Goal: Contribute content

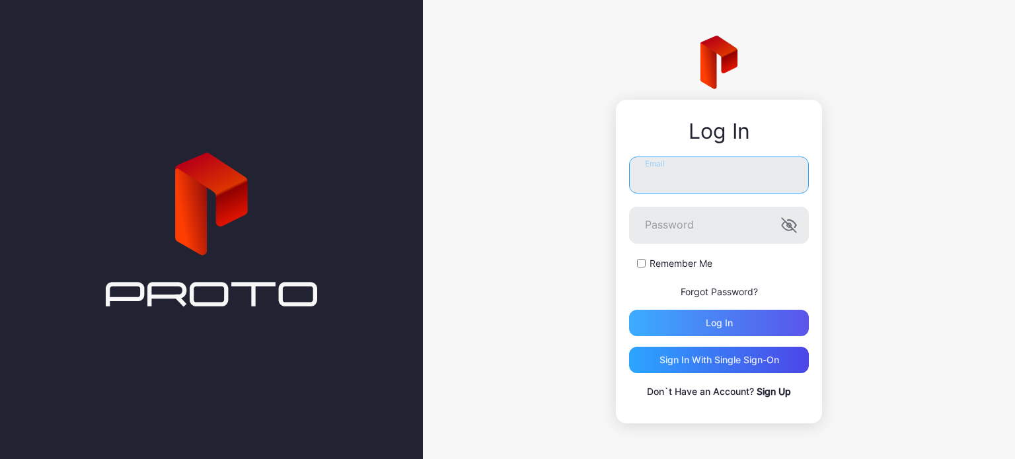
type input "**********"
click at [733, 324] on div "Log in" at bounding box center [719, 323] width 180 height 26
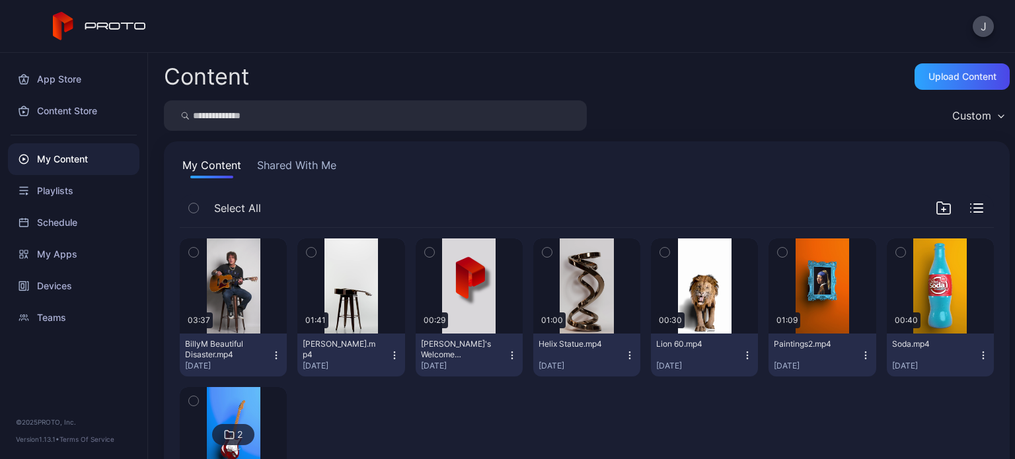
click at [305, 168] on button "Shared With Me" at bounding box center [296, 167] width 85 height 21
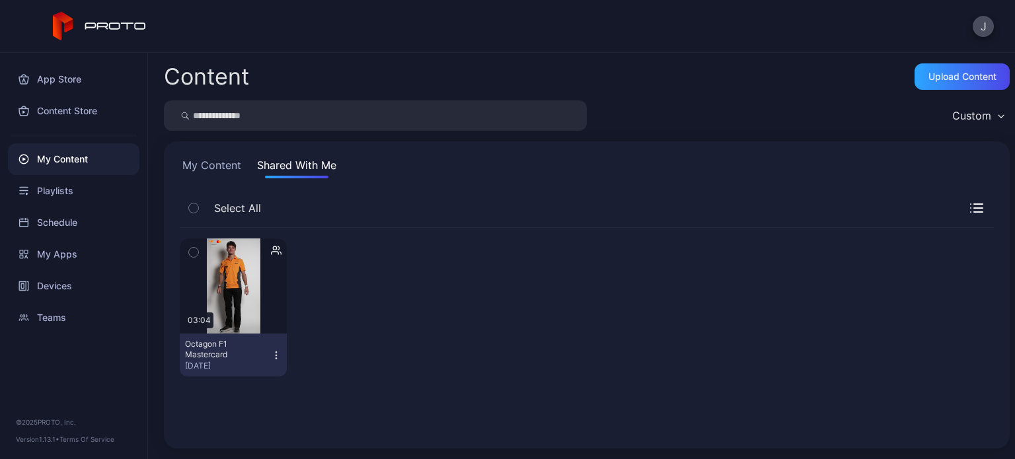
click at [215, 166] on button "My Content" at bounding box center [212, 167] width 64 height 21
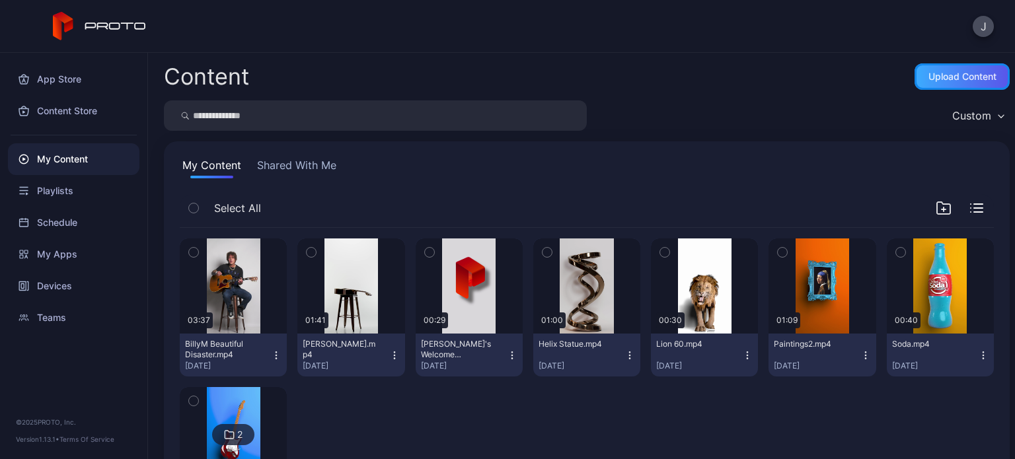
click at [930, 77] on div "Upload Content" at bounding box center [962, 76] width 68 height 11
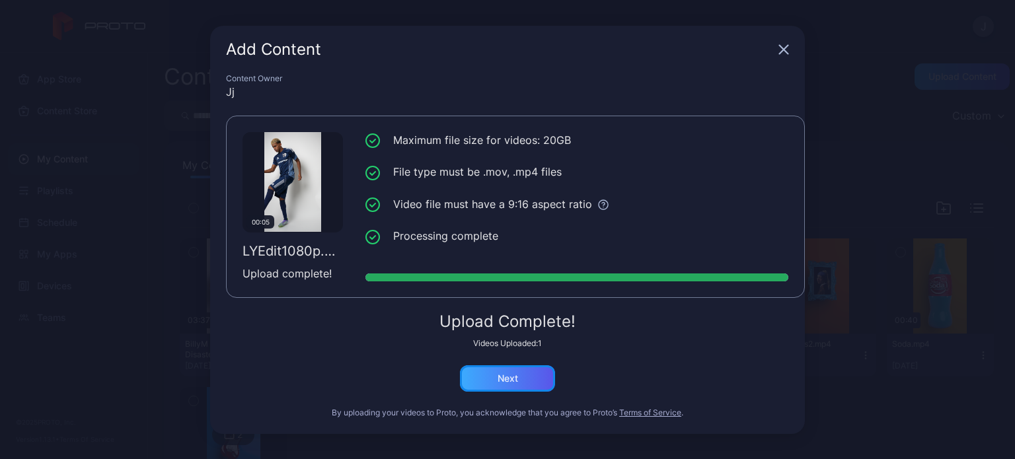
click at [497, 369] on div "Next" at bounding box center [507, 378] width 95 height 26
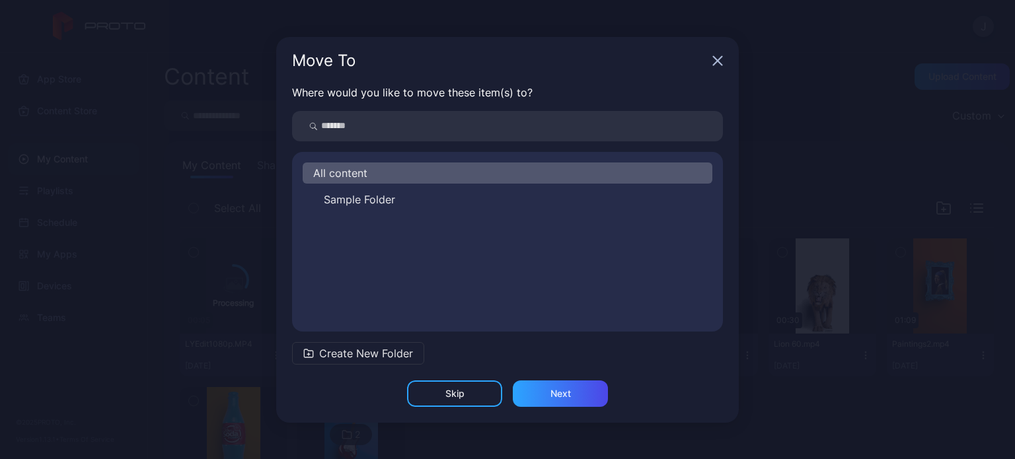
click at [353, 170] on span "All content" at bounding box center [340, 173] width 54 height 16
click at [581, 400] on div "Next" at bounding box center [560, 394] width 95 height 26
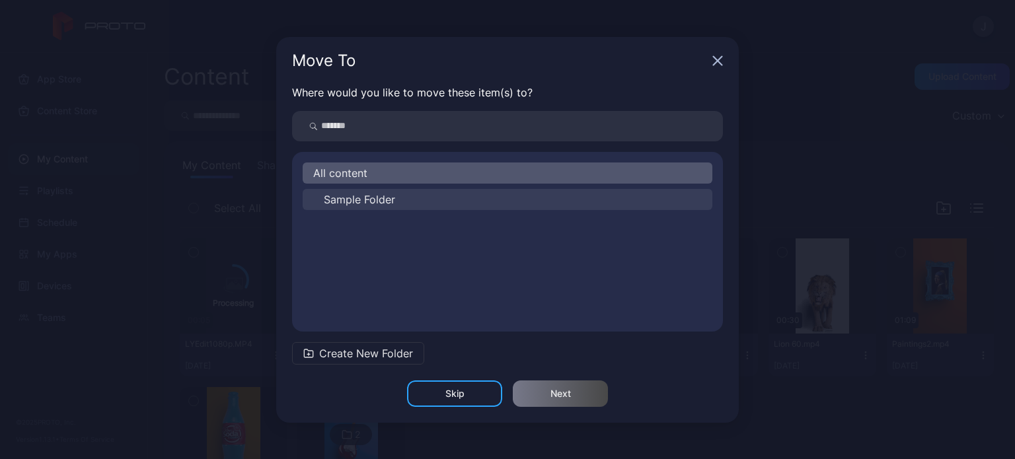
click at [363, 209] on button "Sample Folder" at bounding box center [508, 199] width 410 height 21
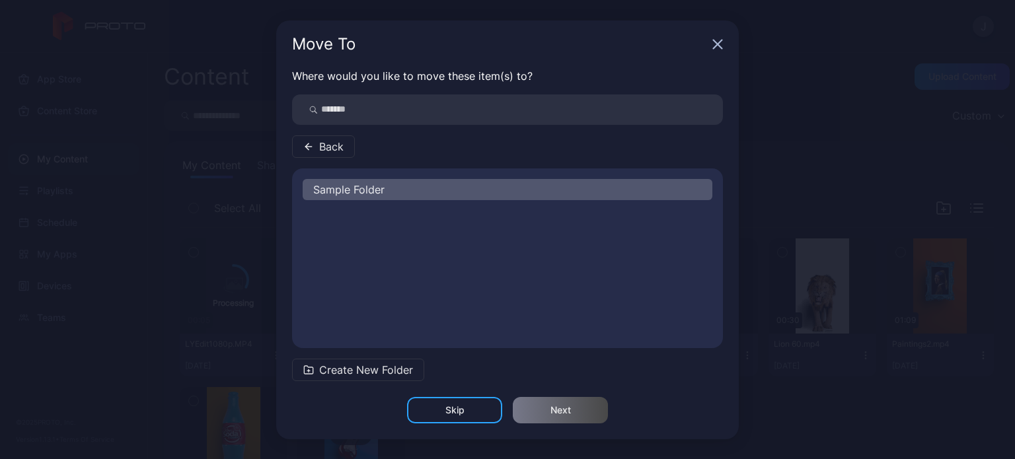
click at [358, 184] on span "Sample Folder" at bounding box center [348, 190] width 71 height 16
click at [357, 183] on span "Sample Folder" at bounding box center [348, 190] width 71 height 16
drag, startPoint x: 357, startPoint y: 183, endPoint x: 388, endPoint y: 183, distance: 30.4
click at [388, 183] on div "Sample Folder" at bounding box center [508, 189] width 410 height 21
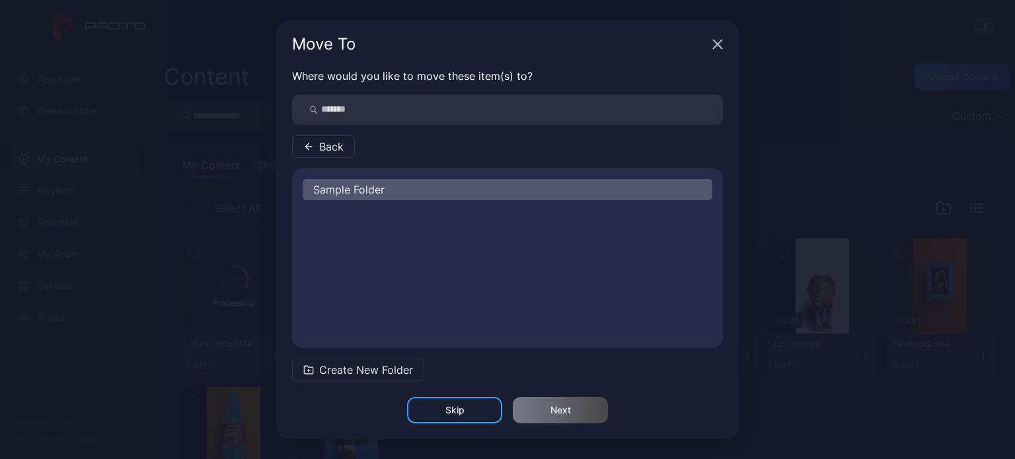
click at [313, 140] on button "Back" at bounding box center [323, 146] width 63 height 22
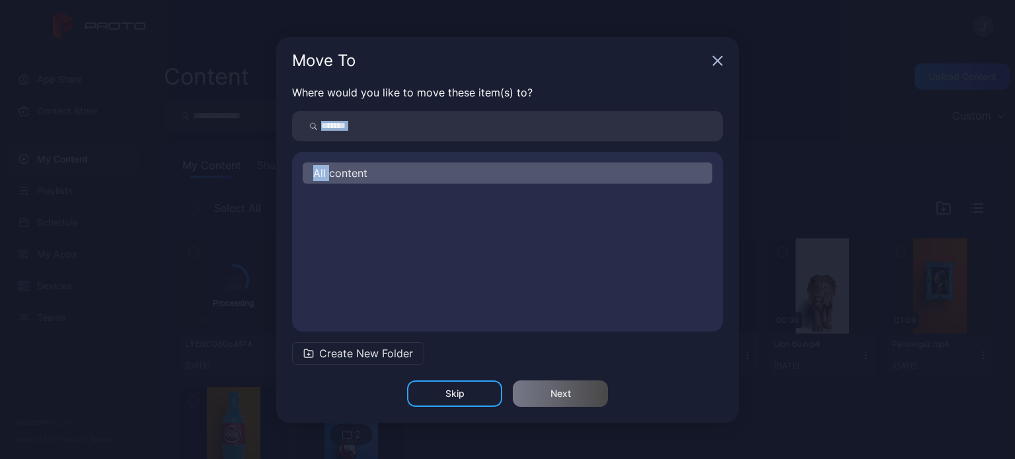
click at [313, 140] on div at bounding box center [306, 126] width 29 height 30
click at [355, 168] on span "All content" at bounding box center [340, 173] width 54 height 16
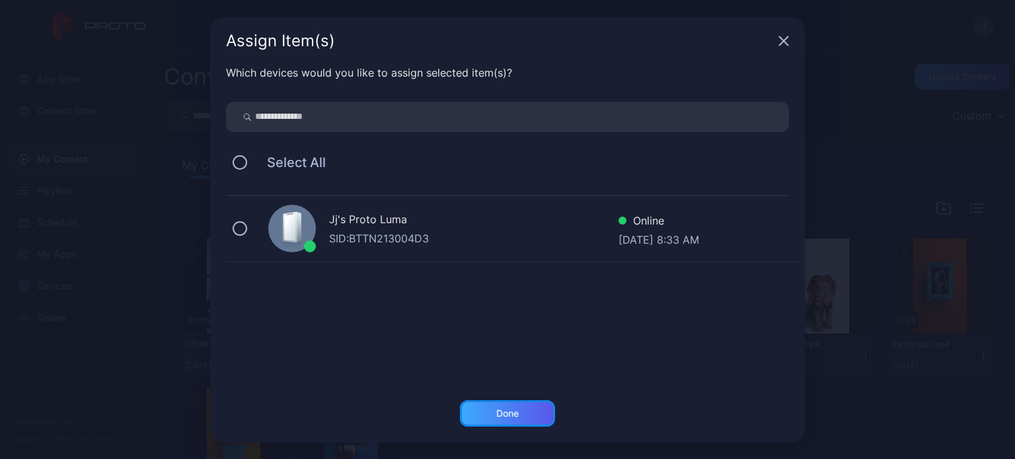
click at [484, 412] on div "Done" at bounding box center [507, 413] width 95 height 26
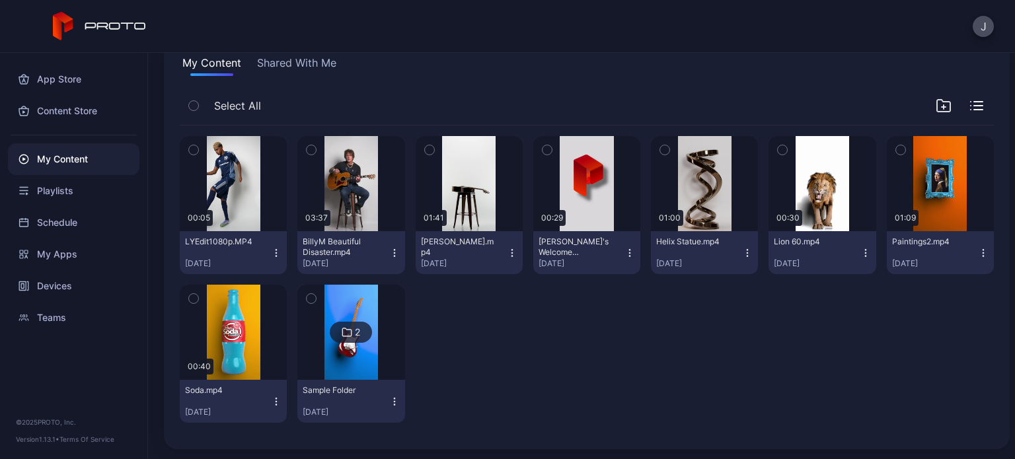
scroll to position [100, 0]
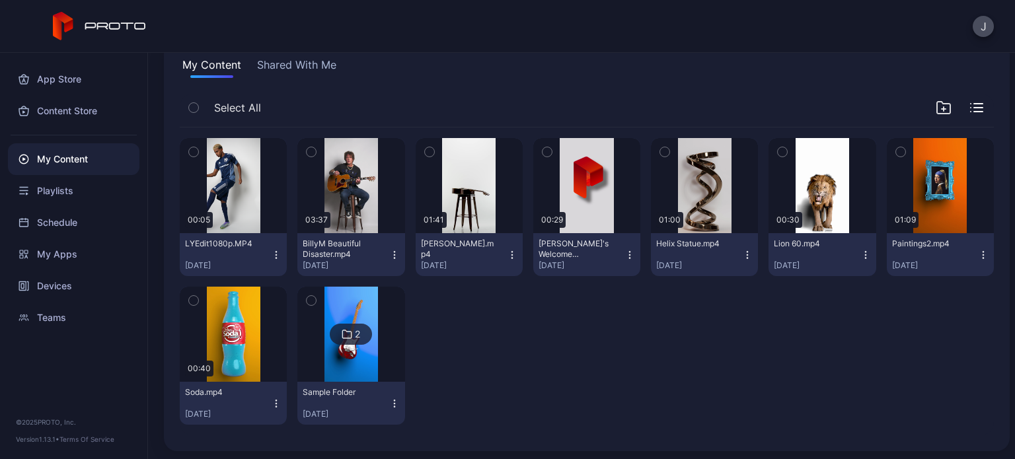
click at [190, 149] on icon "button" at bounding box center [193, 152] width 9 height 15
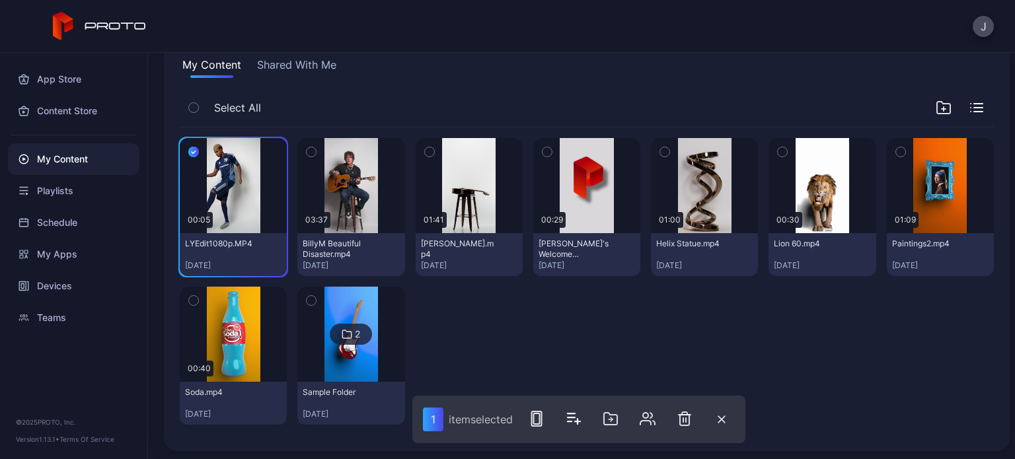
click at [298, 70] on button "Shared With Me" at bounding box center [296, 67] width 85 height 21
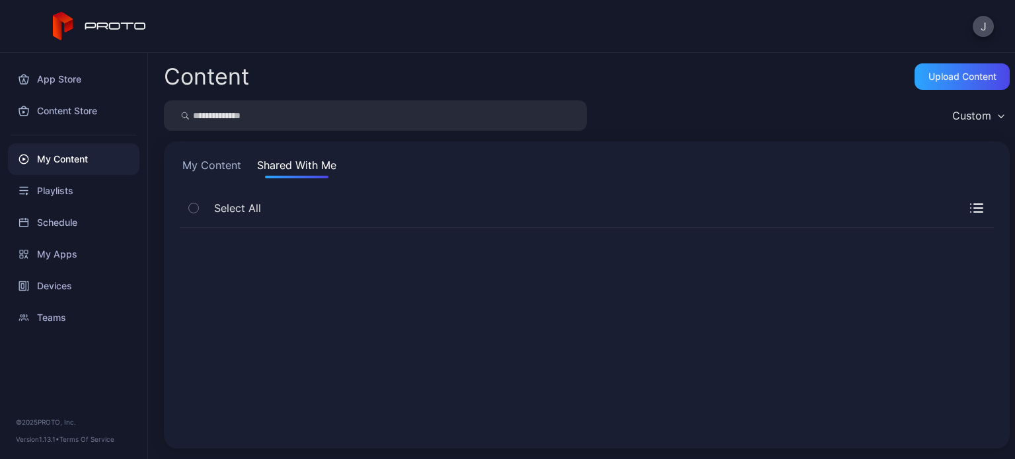
scroll to position [0, 0]
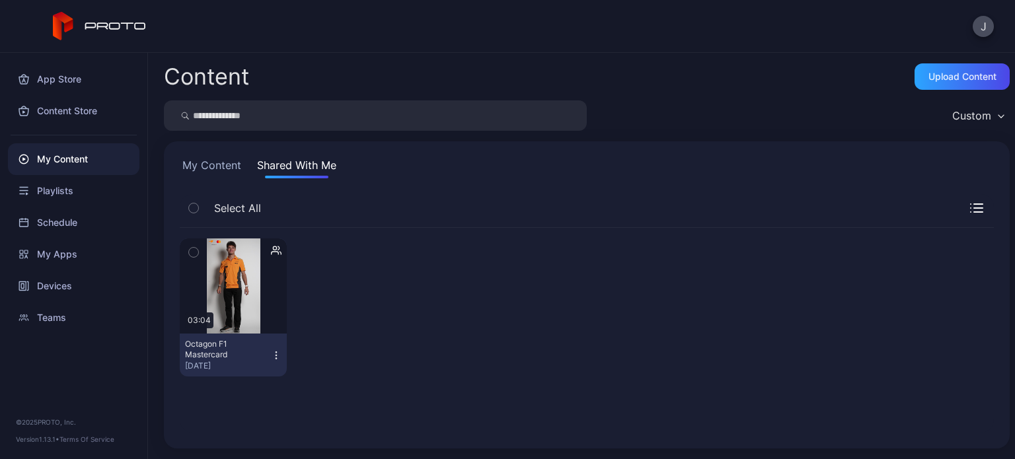
click at [206, 165] on button "My Content" at bounding box center [212, 167] width 64 height 21
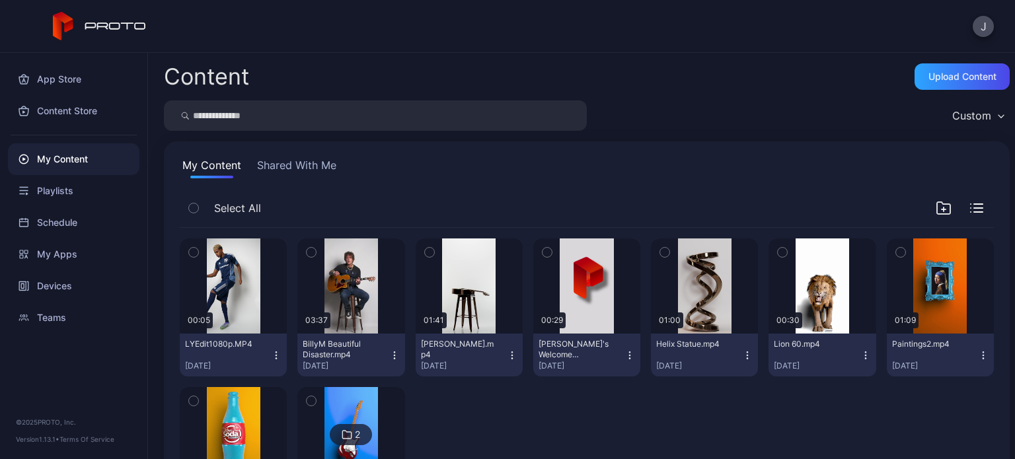
click at [189, 251] on icon "button" at bounding box center [193, 252] width 9 height 15
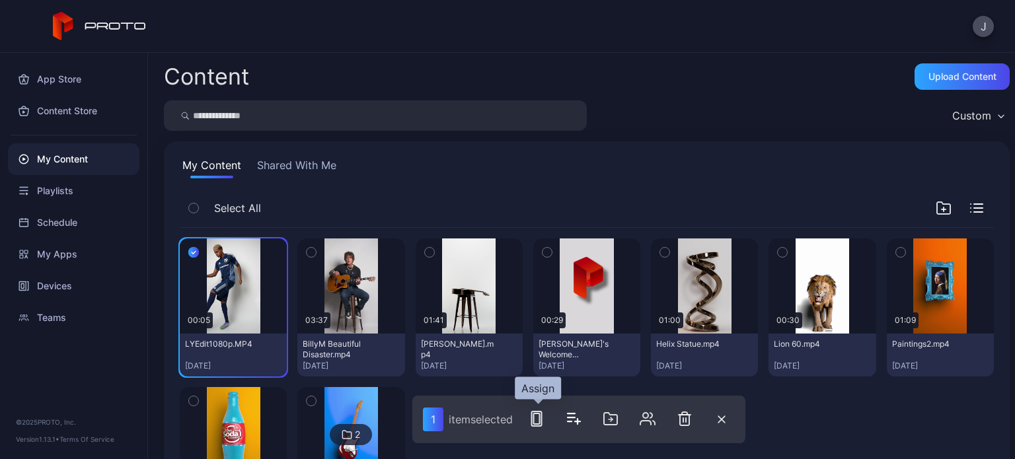
click at [544, 427] on button "button" at bounding box center [536, 419] width 26 height 26
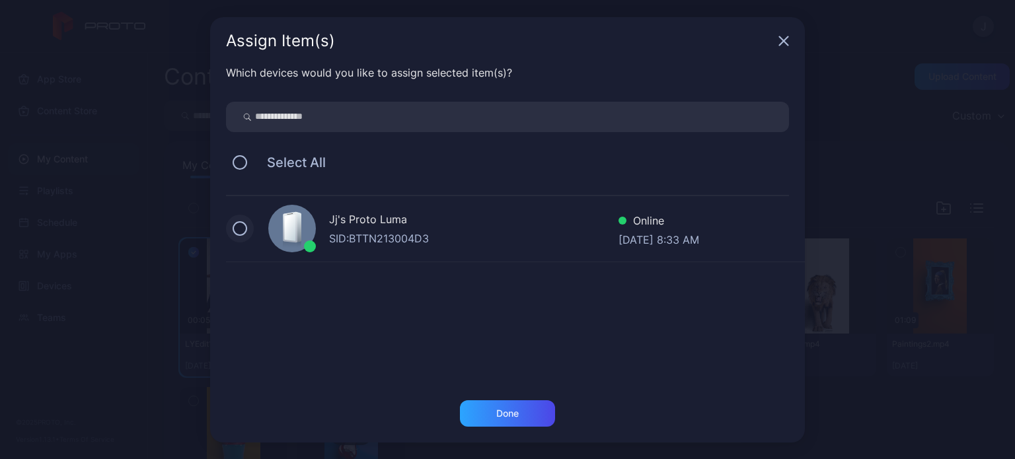
click at [239, 228] on button at bounding box center [240, 228] width 15 height 15
click at [513, 427] on div "Done" at bounding box center [507, 421] width 595 height 42
click at [522, 414] on div "Done" at bounding box center [507, 413] width 95 height 26
